Goal: Navigation & Orientation: Understand site structure

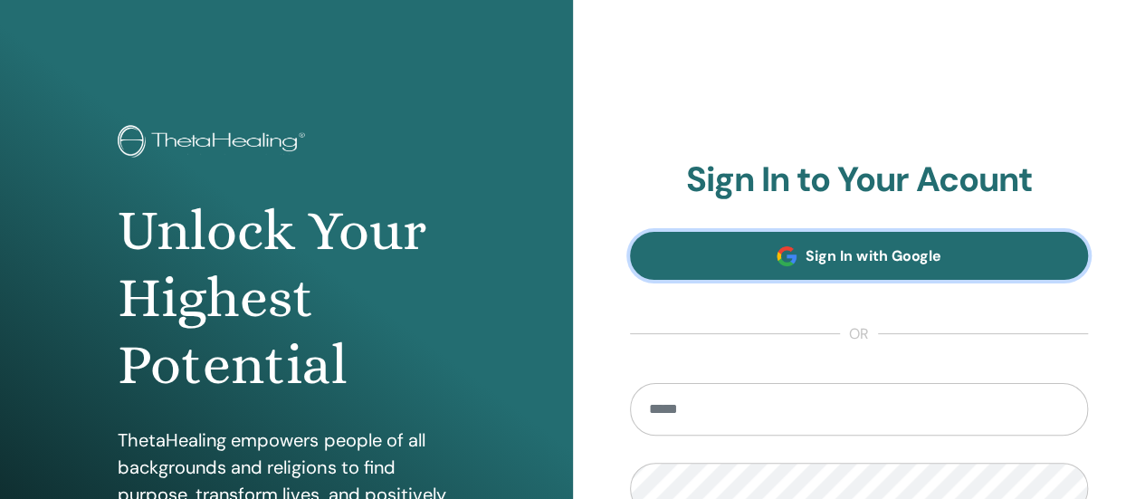
click at [849, 264] on span "Sign In with Google" at bounding box center [872, 255] width 135 height 19
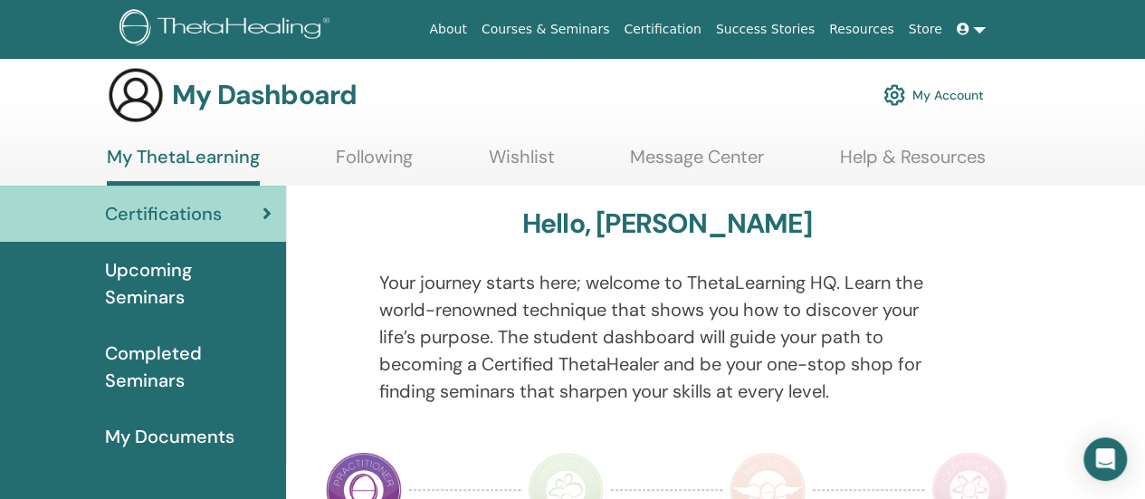
scroll to position [15, 0]
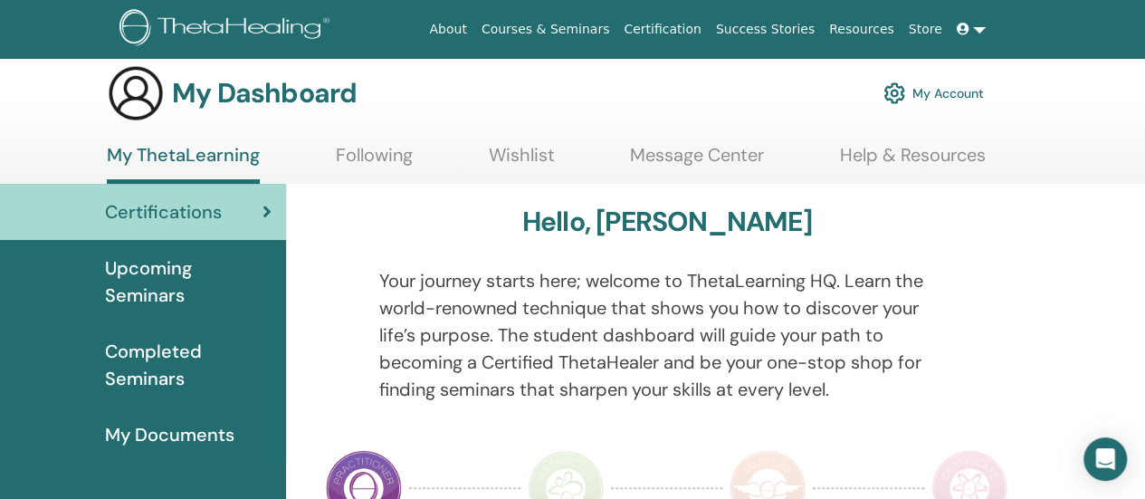
click at [140, 281] on span "Upcoming Seminars" at bounding box center [188, 281] width 167 height 54
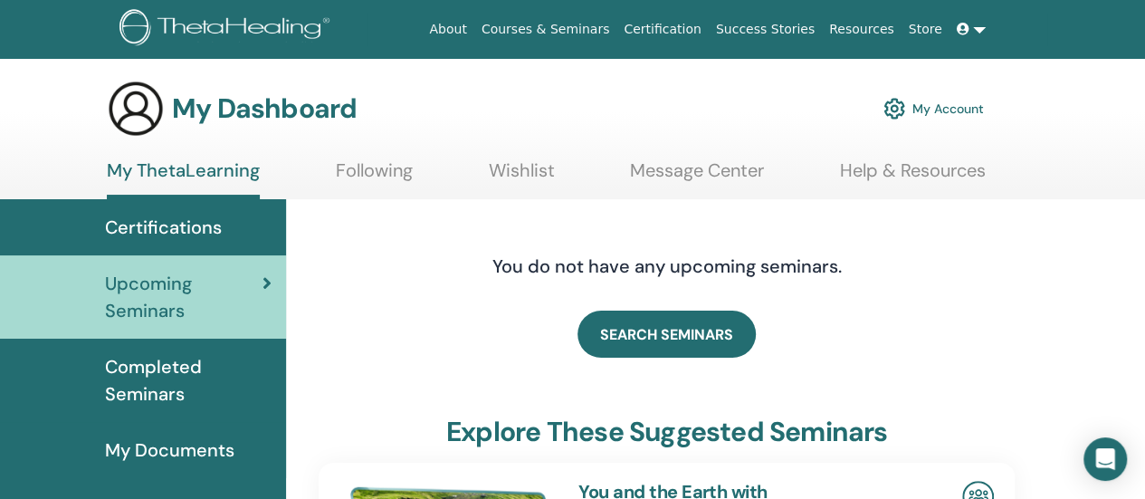
click at [146, 377] on span "Completed Seminars" at bounding box center [188, 380] width 167 height 54
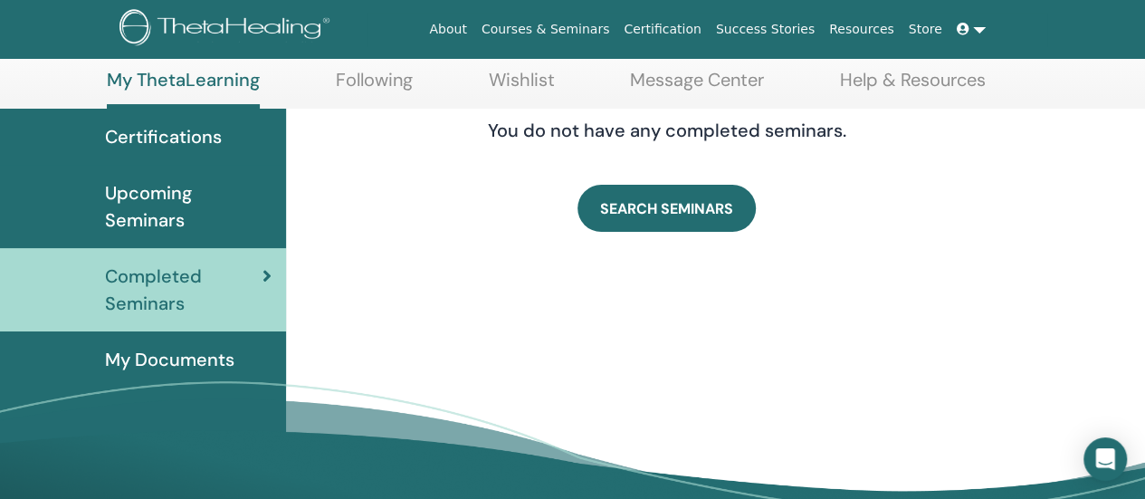
scroll to position [91, 0]
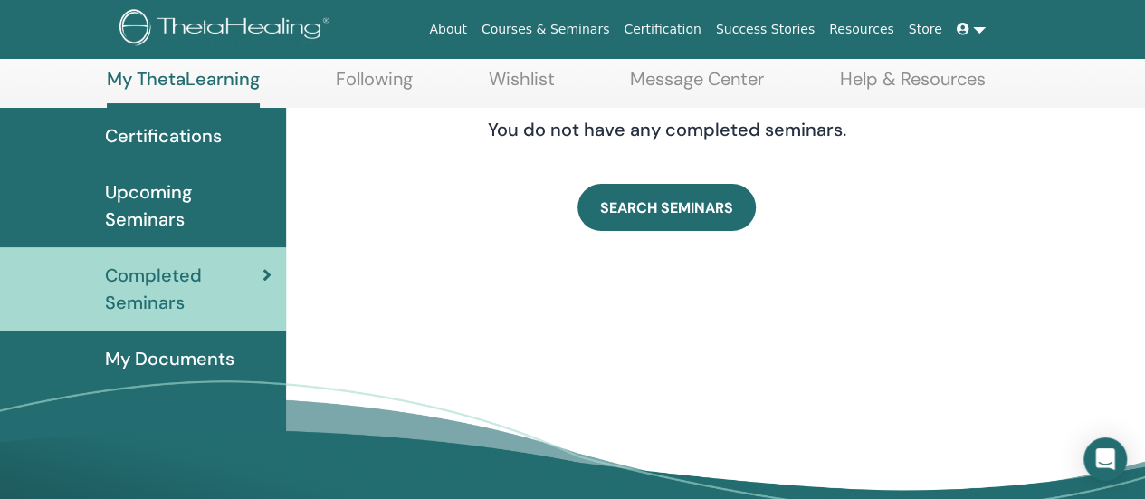
click at [147, 361] on span "My Documents" at bounding box center [169, 358] width 129 height 27
